Goal: Task Accomplishment & Management: Use online tool/utility

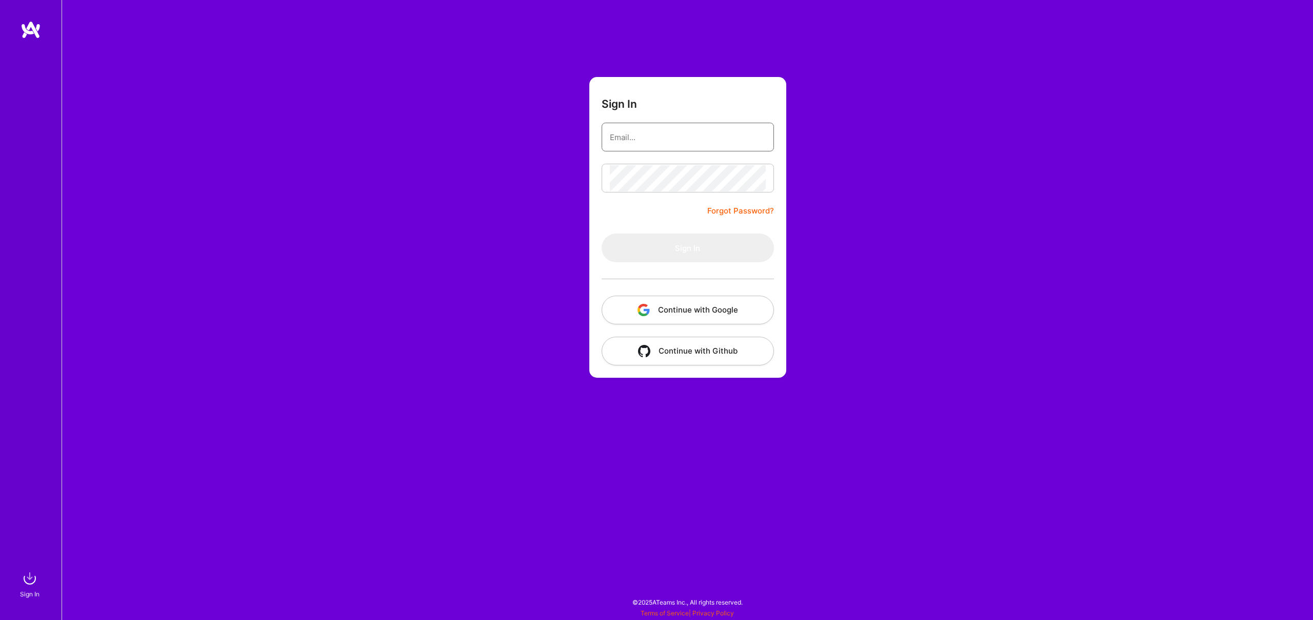
type input "[EMAIL_ADDRESS][DOMAIN_NAME]"
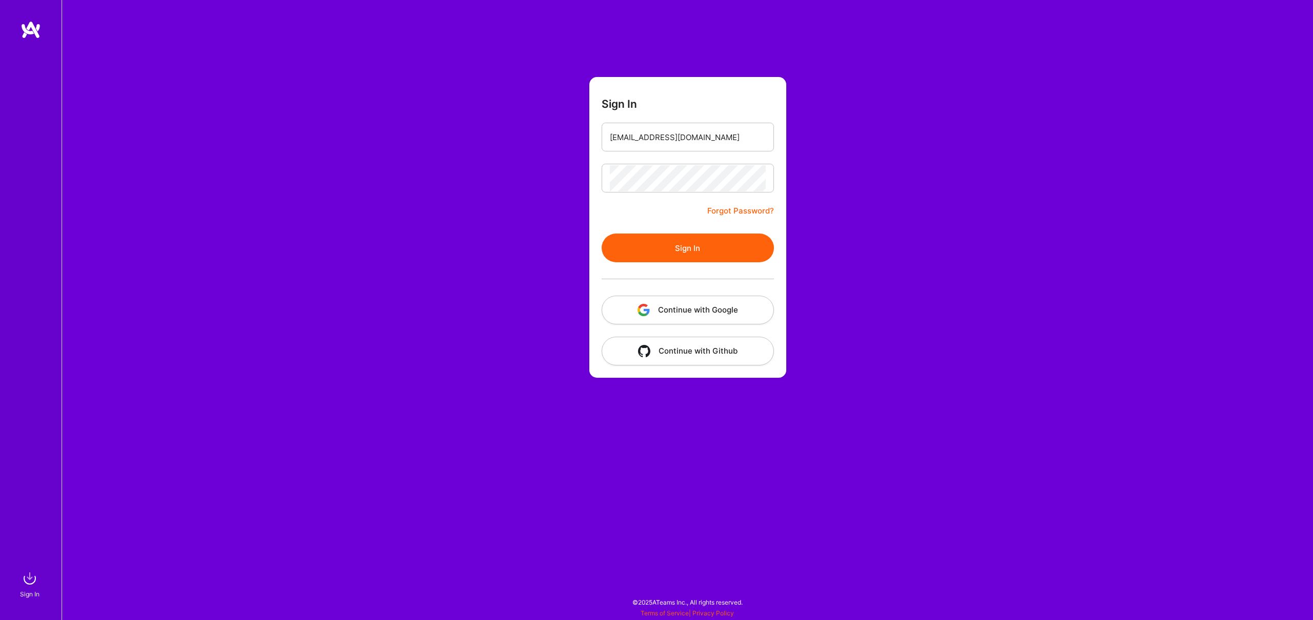
click at [568, 234] on div "Sign In [EMAIL_ADDRESS][DOMAIN_NAME] Forgot Password? Sign In Continue with Goo…" at bounding box center [688, 310] width 1252 height 620
click at [655, 240] on button "Sign In" at bounding box center [688, 247] width 172 height 29
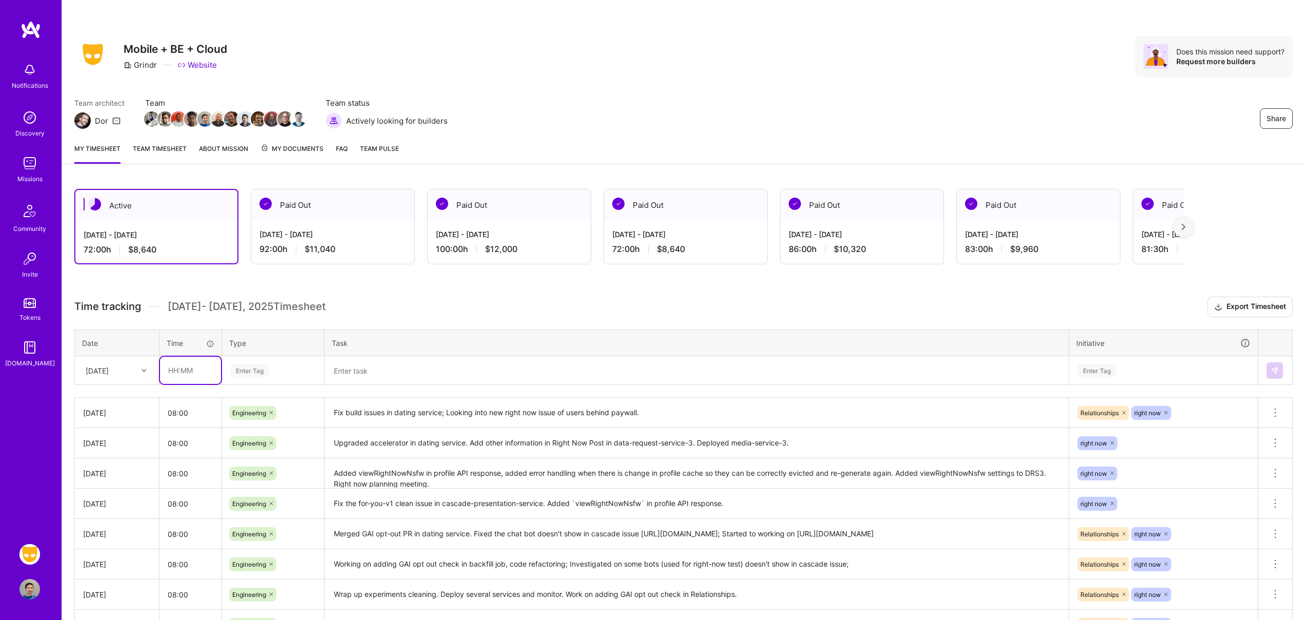
click at [185, 371] on input "text" at bounding box center [190, 369] width 61 height 27
type input "08:00"
type input "engi"
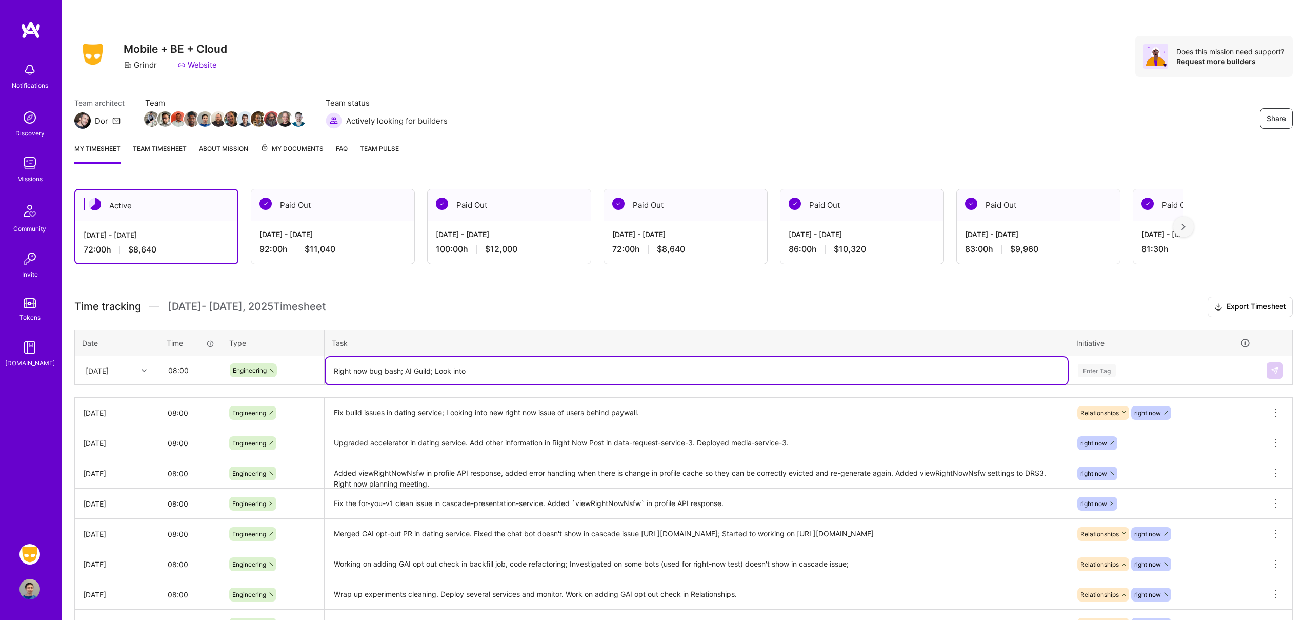
paste textarea "[URL][DOMAIN_NAME]"
click at [465, 371] on textarea "Right now bug bash; AI Guild; Look into [URL][DOMAIN_NAME]" at bounding box center [697, 370] width 742 height 27
paste textarea "Photo Blurring from the Backend"
type textarea "Right now bug bash; AI Guild; Look into Photo Blurring from the Backend feature…"
click at [1156, 370] on div "Enter Tag" at bounding box center [1163, 370] width 173 height 13
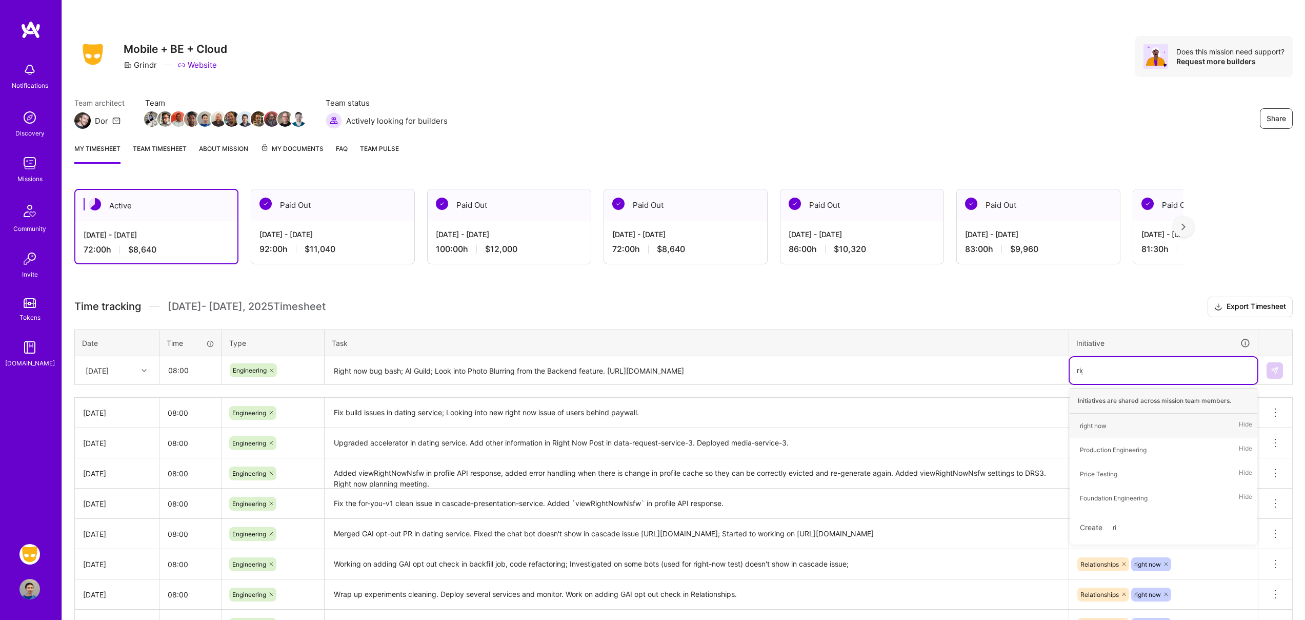
type input "righ"
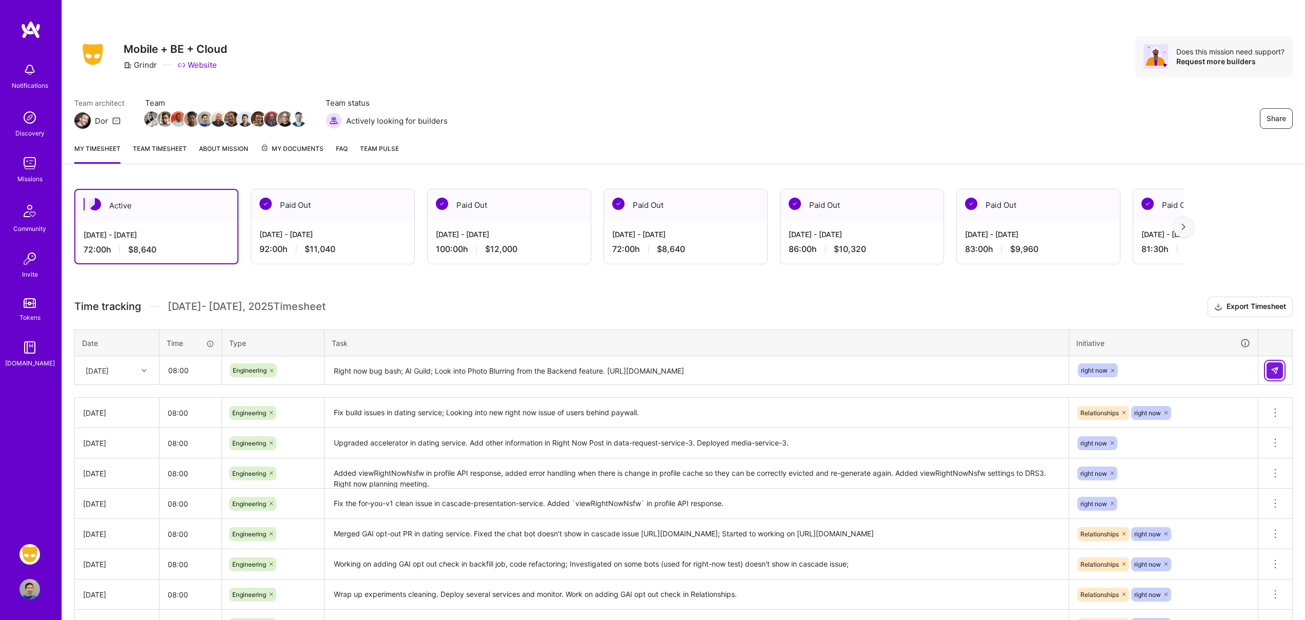
click at [1273, 367] on img at bounding box center [1275, 370] width 8 height 8
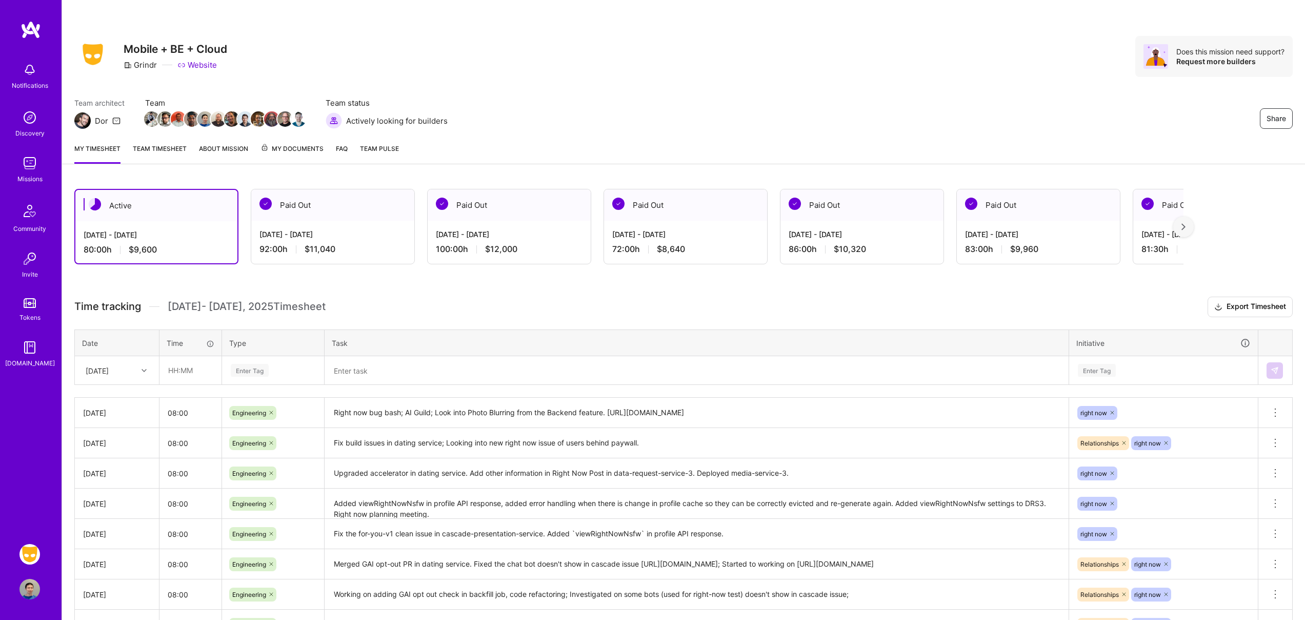
click at [166, 150] on link "Team timesheet" at bounding box center [160, 153] width 54 height 21
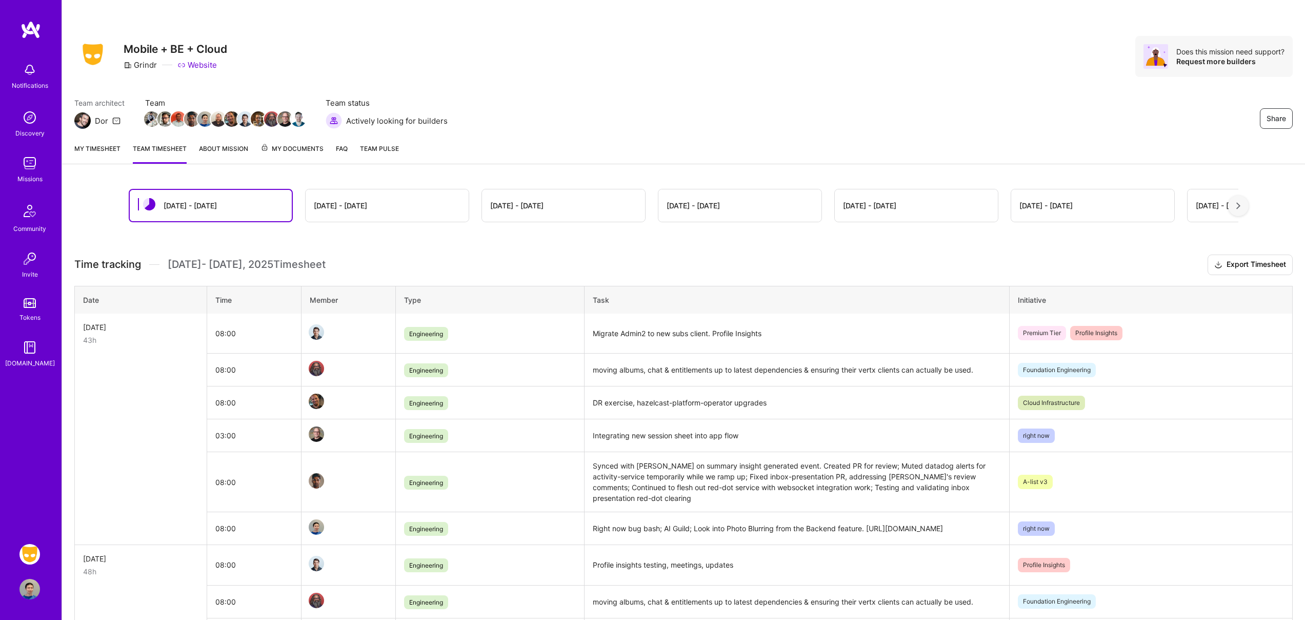
click at [104, 150] on link "My timesheet" at bounding box center [97, 153] width 46 height 21
